Goal: Task Accomplishment & Management: Use online tool/utility

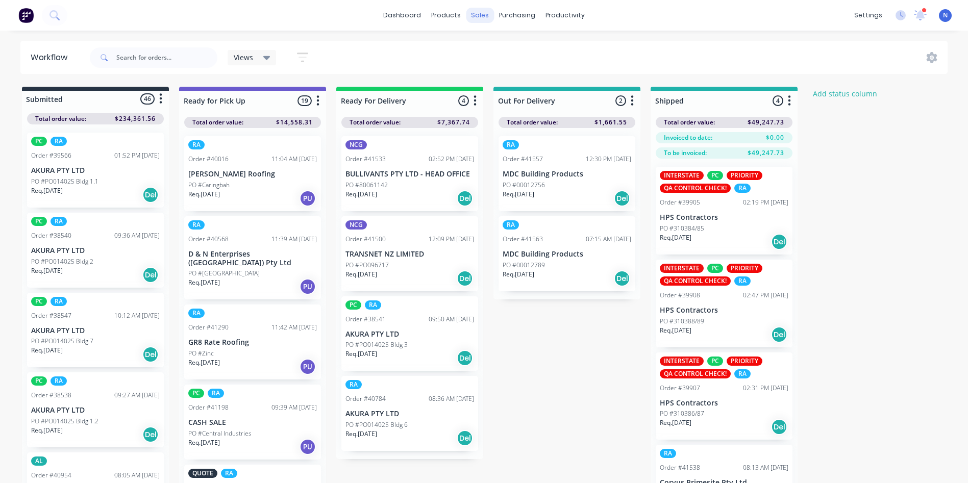
click at [477, 15] on div "sales" at bounding box center [480, 15] width 28 height 15
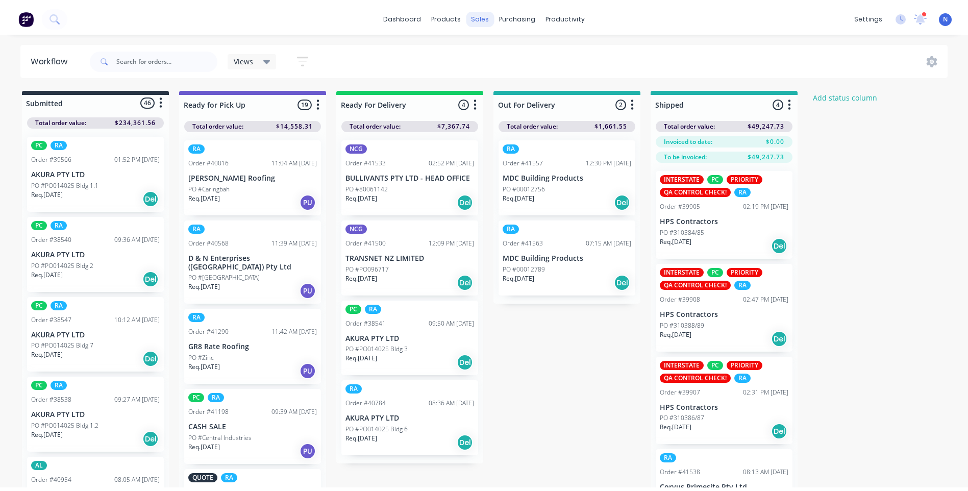
scroll to position [324, 0]
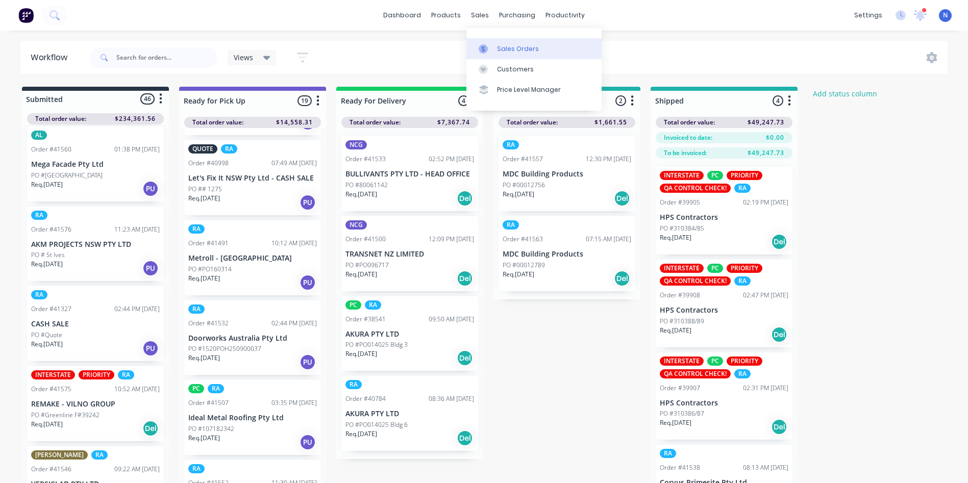
click at [519, 51] on div "Sales Orders" at bounding box center [518, 48] width 42 height 9
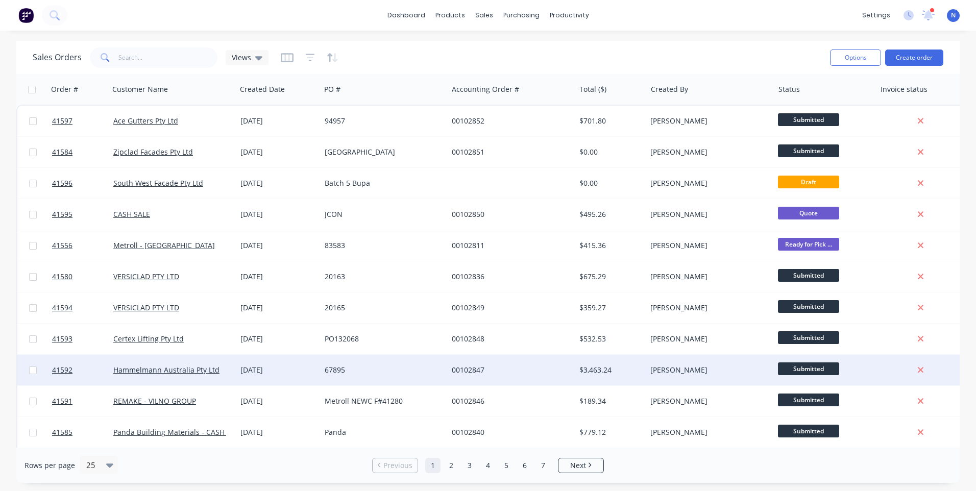
click at [387, 369] on div "67895" at bounding box center [380, 370] width 113 height 10
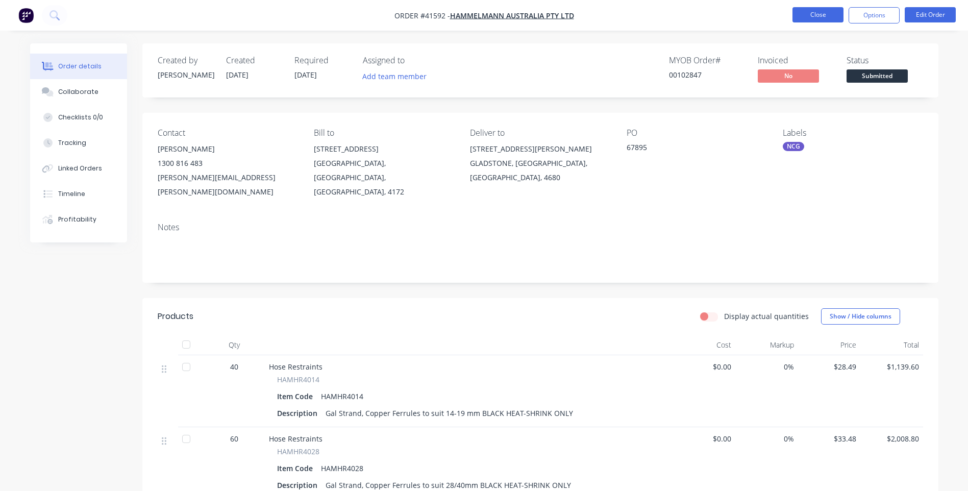
click at [808, 14] on button "Close" at bounding box center [817, 14] width 51 height 15
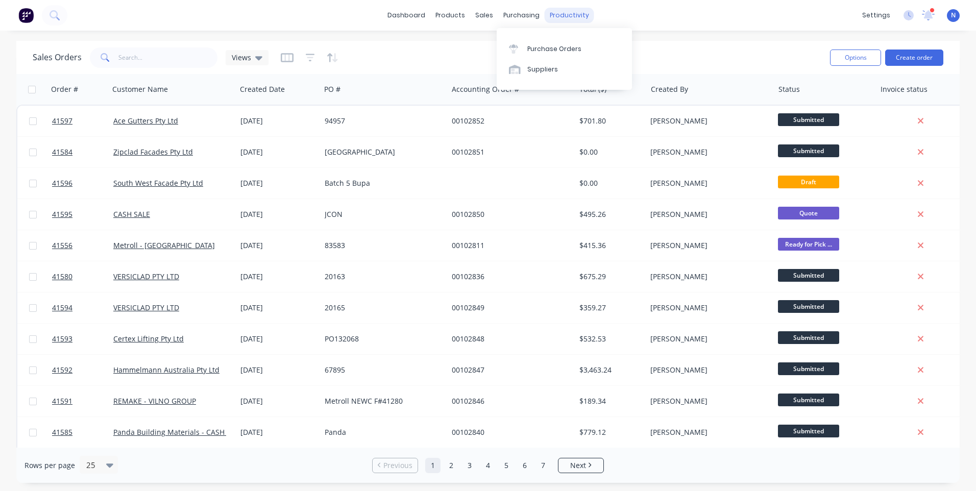
click at [564, 15] on div "productivity" at bounding box center [568, 15] width 49 height 15
click at [580, 47] on div "Workflow" at bounding box center [586, 48] width 31 height 9
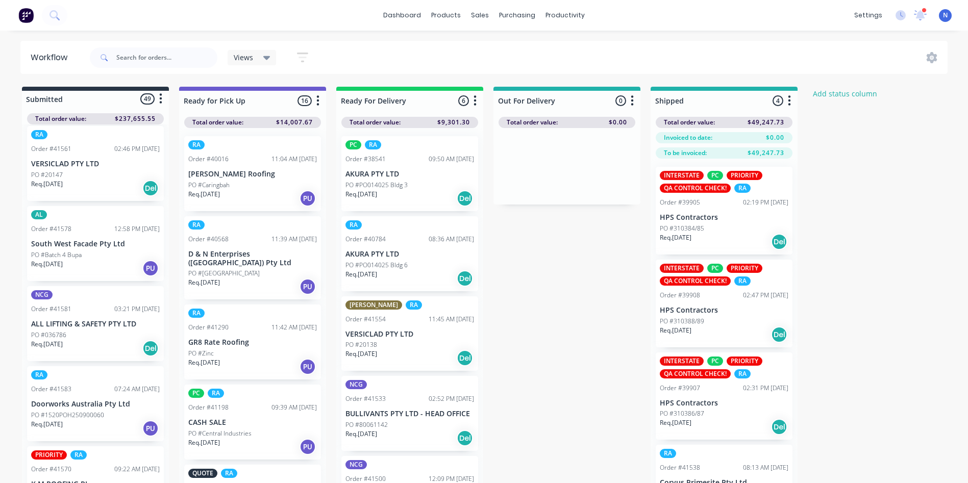
scroll to position [2588, 0]
click at [88, 328] on p "[PERSON_NAME] PTY LTD" at bounding box center [95, 324] width 129 height 9
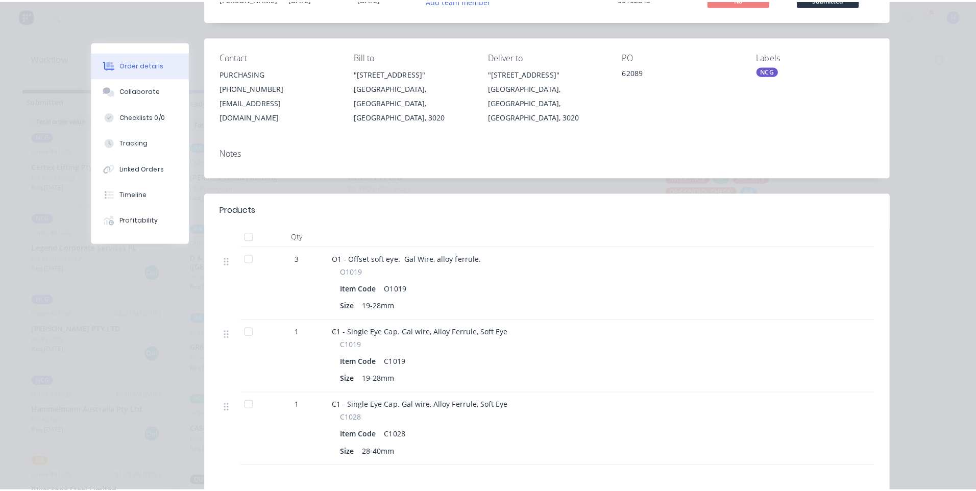
scroll to position [0, 0]
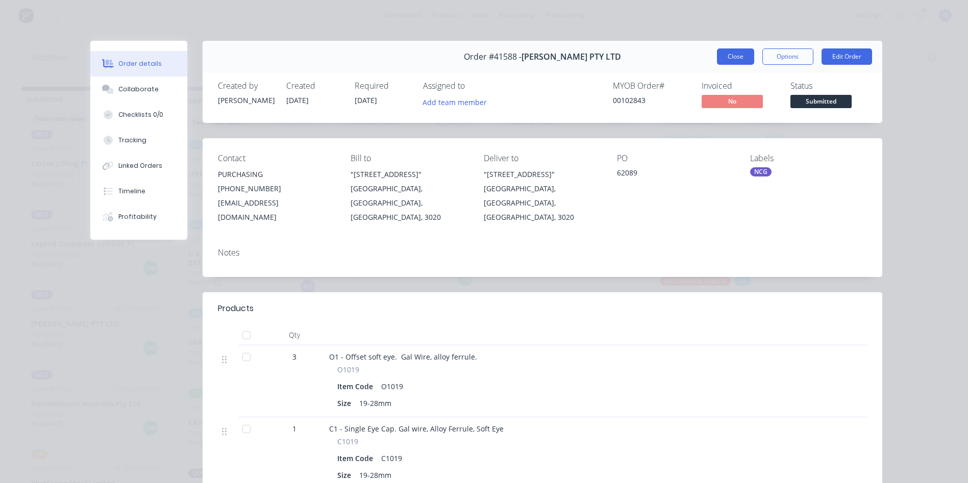
click at [732, 56] on button "Close" at bounding box center [735, 56] width 37 height 16
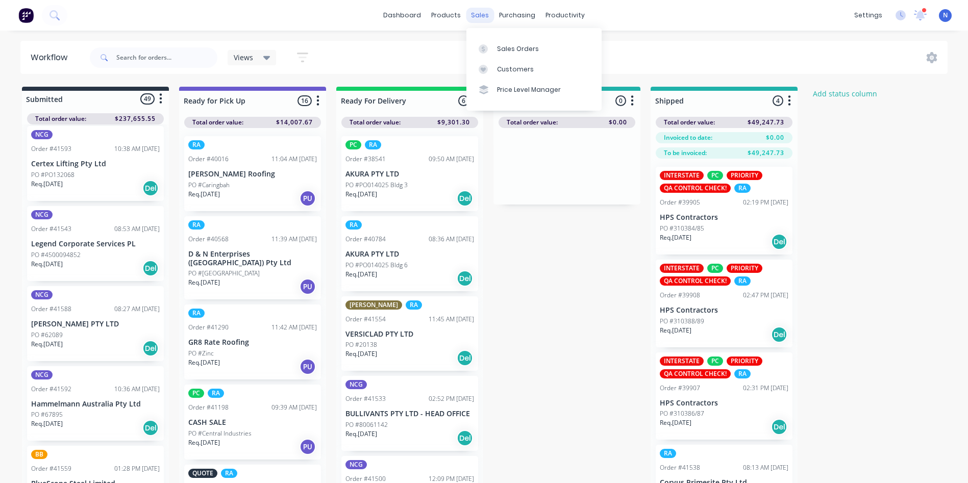
click at [482, 15] on div "sales" at bounding box center [480, 15] width 28 height 15
click at [488, 15] on div "sales" at bounding box center [480, 15] width 28 height 15
click at [508, 53] on div "Sales Orders" at bounding box center [518, 48] width 42 height 9
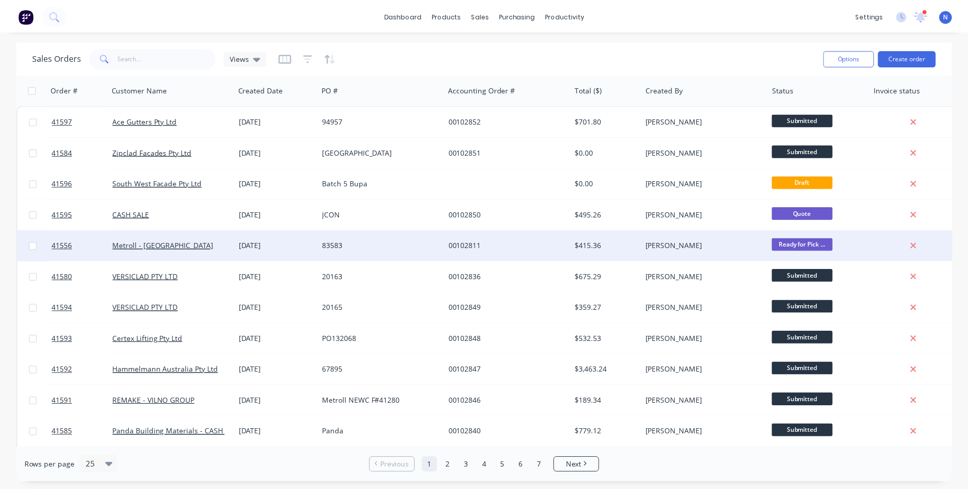
scroll to position [51, 0]
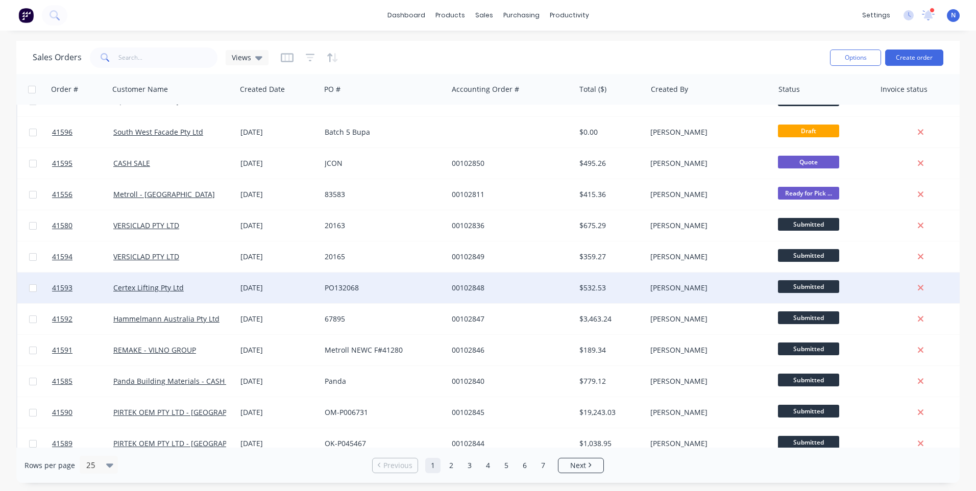
click at [254, 288] on div "[DATE]" at bounding box center [278, 288] width 76 height 10
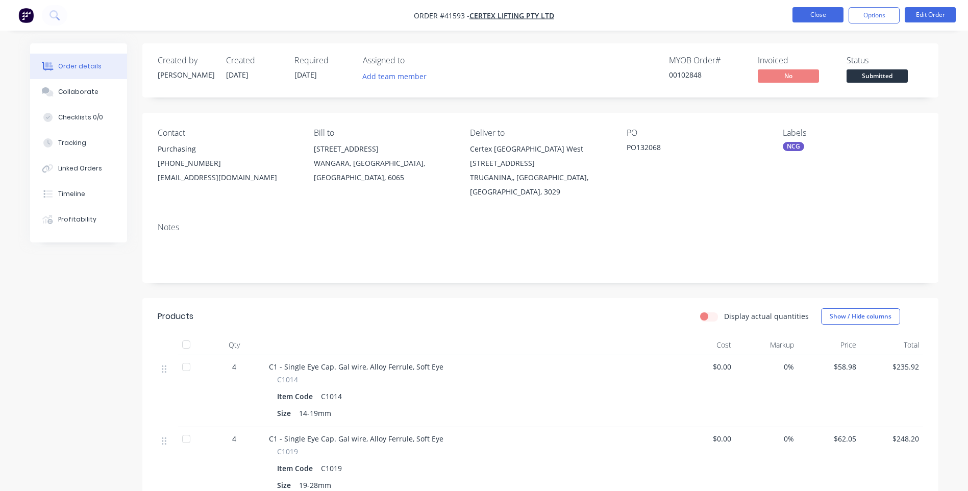
click at [828, 11] on button "Close" at bounding box center [817, 14] width 51 height 15
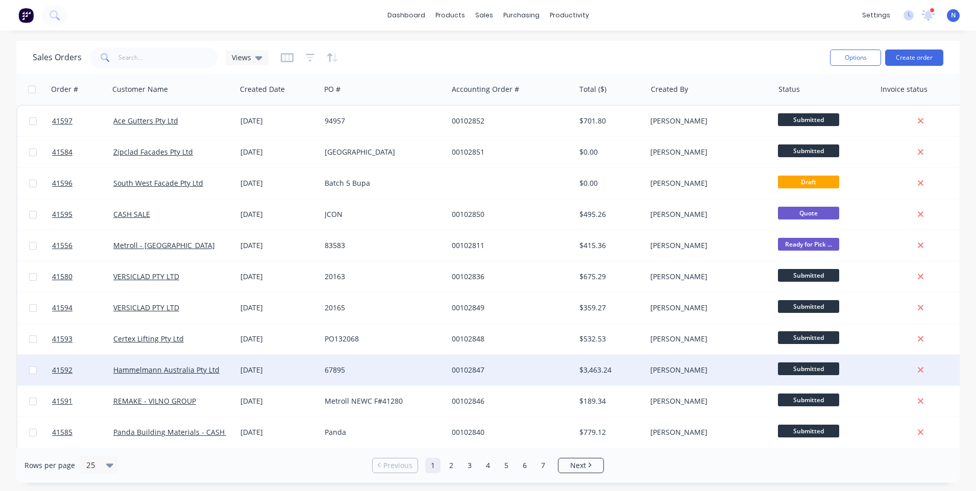
click at [233, 368] on div "Hammelmann Australia Pty Ltd" at bounding box center [172, 370] width 127 height 31
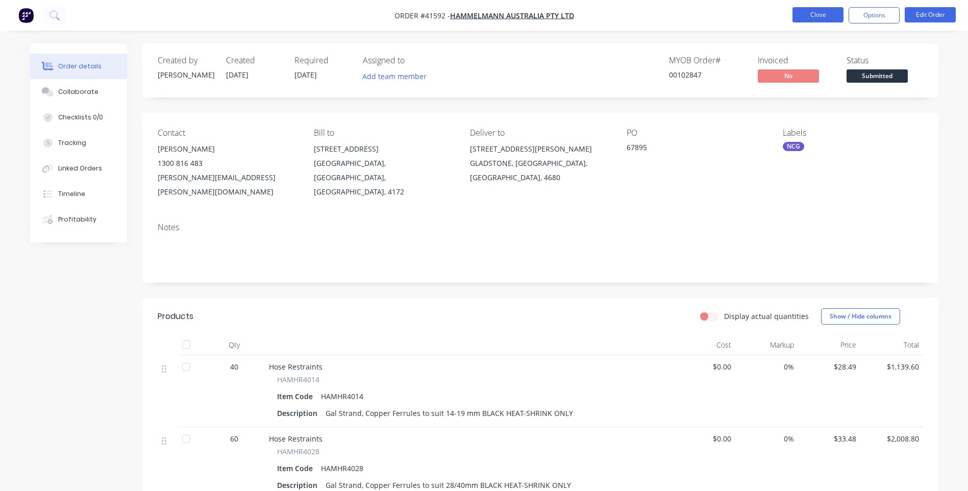
click at [801, 7] on button "Close" at bounding box center [817, 14] width 51 height 15
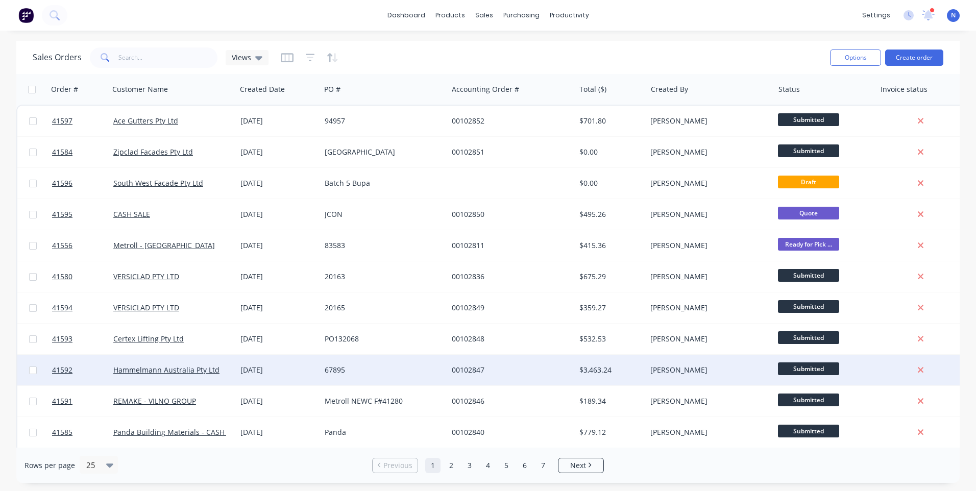
click at [313, 372] on div "[DATE]" at bounding box center [278, 370] width 76 height 10
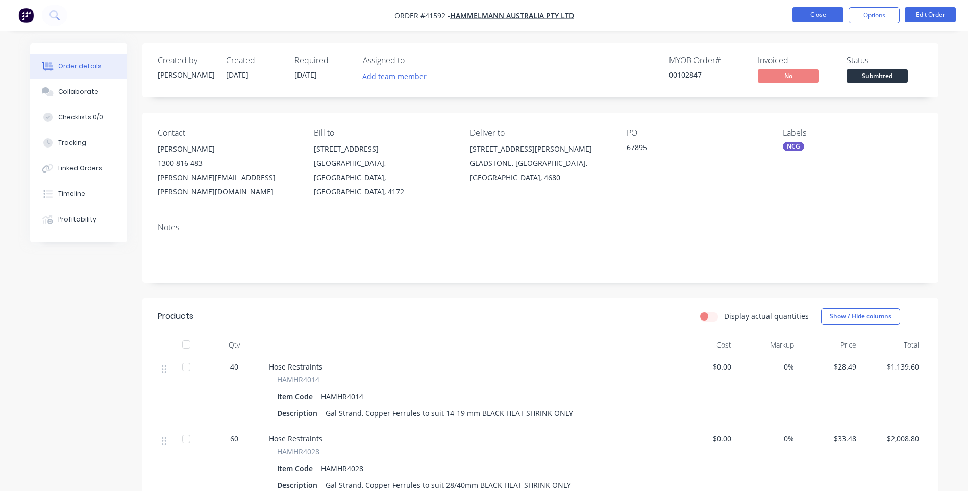
click at [830, 10] on button "Close" at bounding box center [817, 14] width 51 height 15
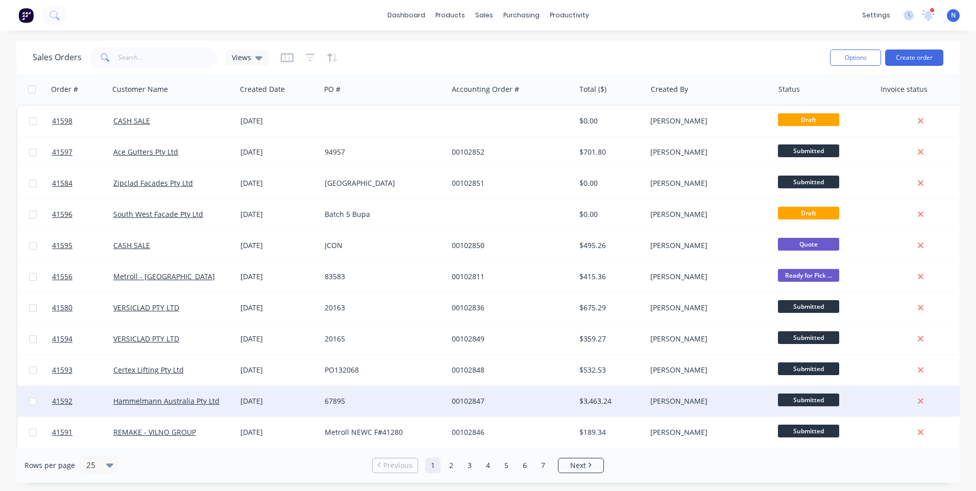
click at [269, 398] on div "[DATE]" at bounding box center [278, 401] width 76 height 10
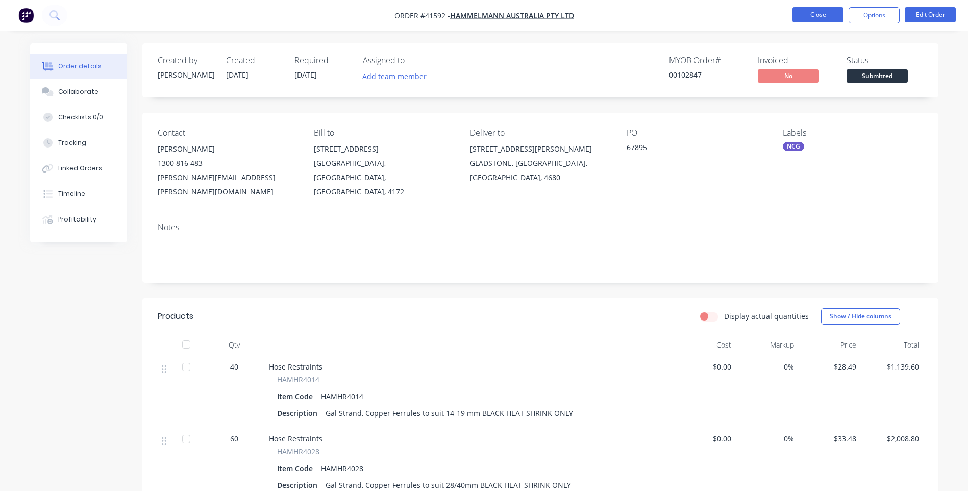
click at [821, 18] on button "Close" at bounding box center [817, 14] width 51 height 15
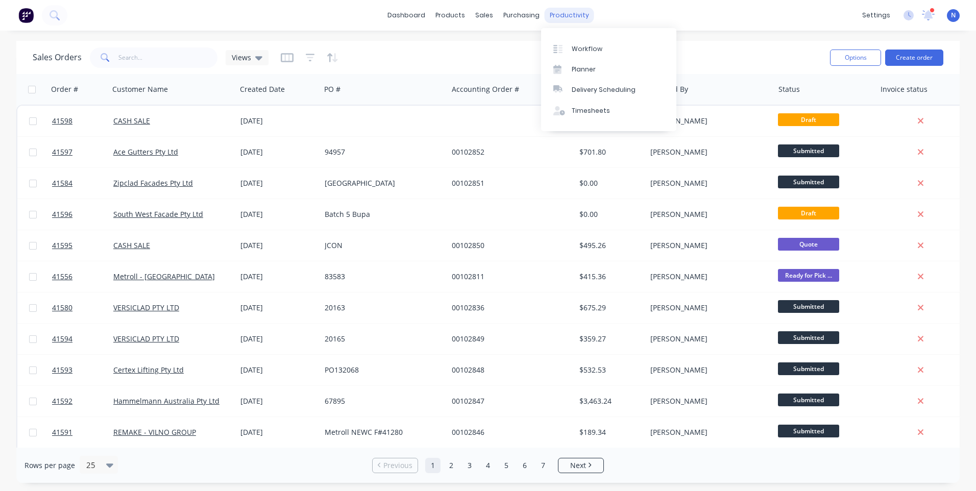
click at [568, 16] on div "productivity" at bounding box center [568, 15] width 49 height 15
click at [588, 49] on div "Workflow" at bounding box center [586, 48] width 31 height 9
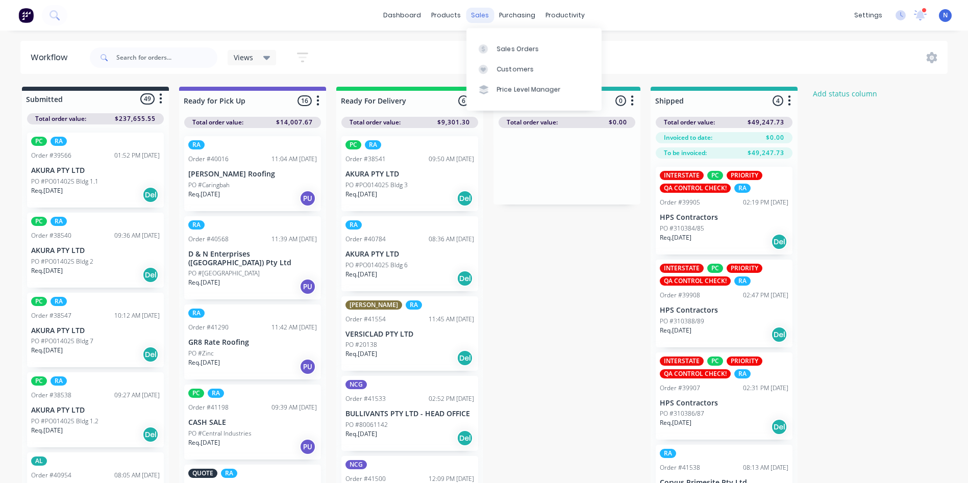
click at [482, 18] on div "sales" at bounding box center [480, 15] width 28 height 15
click at [524, 45] on div "Sales Orders" at bounding box center [518, 48] width 42 height 9
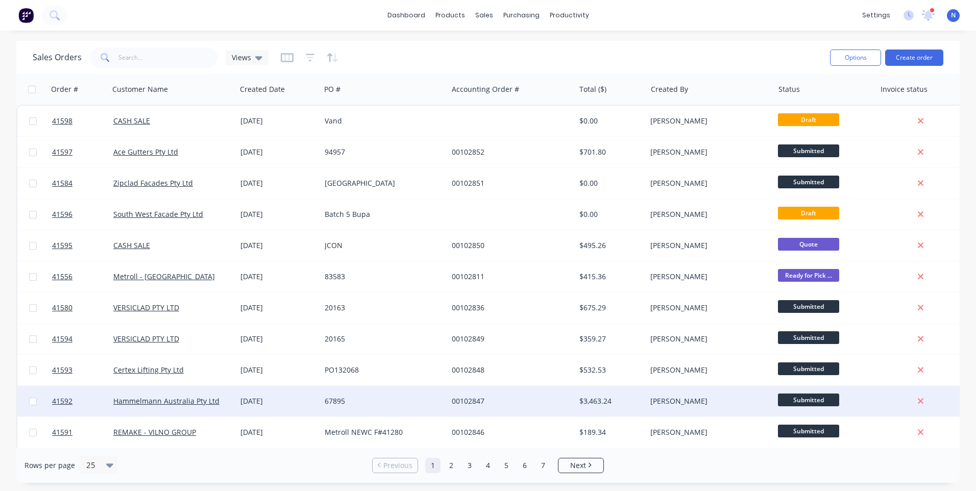
click at [371, 402] on div "67895" at bounding box center [380, 401] width 113 height 10
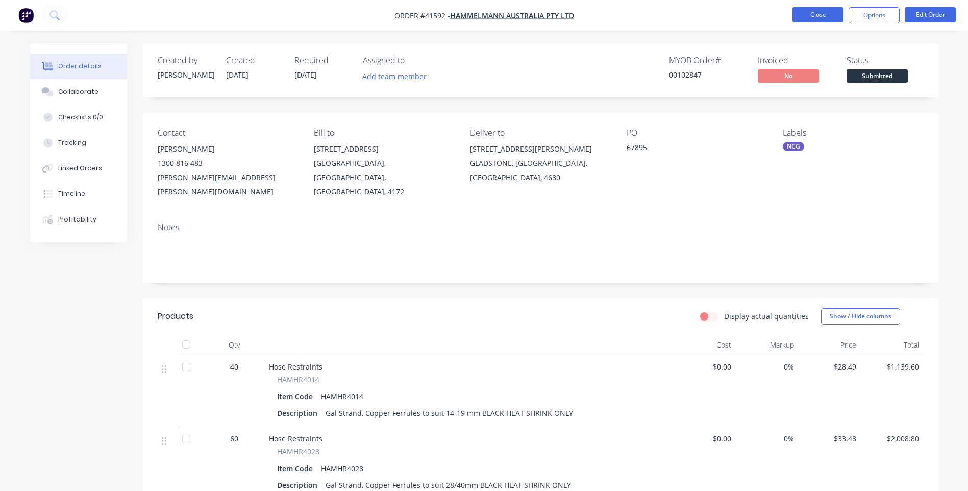
click at [812, 15] on button "Close" at bounding box center [817, 14] width 51 height 15
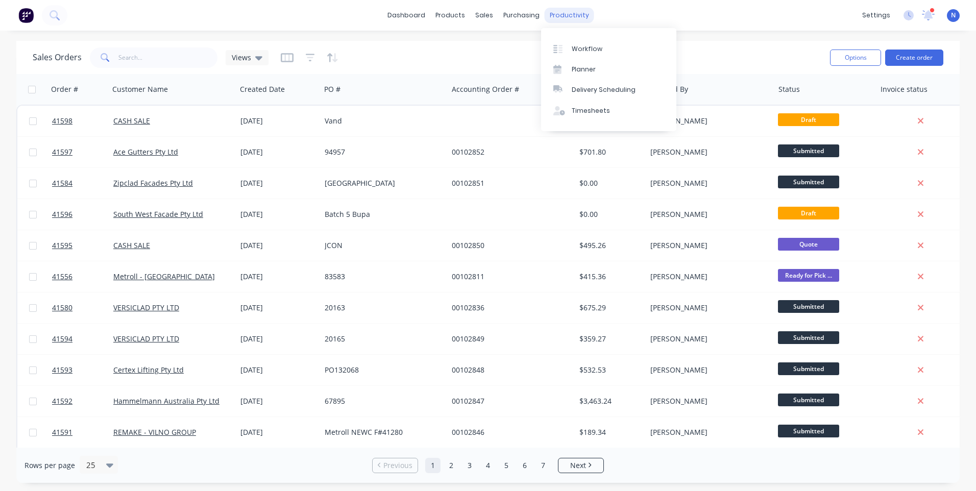
click at [566, 19] on div "productivity" at bounding box center [568, 15] width 49 height 15
click at [582, 42] on link "Workflow" at bounding box center [608, 48] width 135 height 20
